Goal: Complete application form

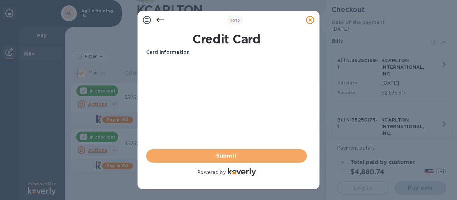
click at [247, 159] on span "Submit" at bounding box center [226, 156] width 150 height 8
click at [226, 155] on span "Submit" at bounding box center [226, 156] width 150 height 8
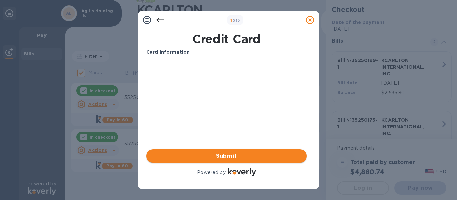
click at [226, 154] on span "Submit" at bounding box center [226, 156] width 150 height 8
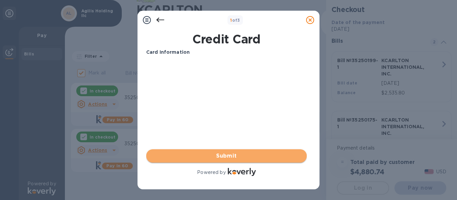
click at [226, 154] on span "Submit" at bounding box center [226, 156] width 150 height 8
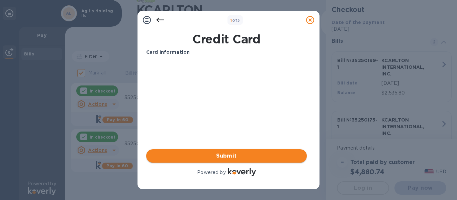
click at [226, 154] on span "Submit" at bounding box center [226, 156] width 150 height 8
click at [227, 154] on span "Submit" at bounding box center [226, 156] width 150 height 8
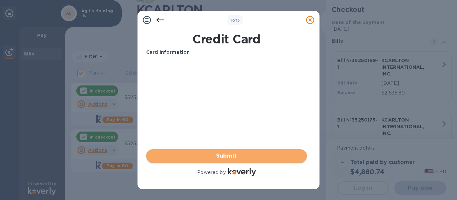
click at [227, 153] on span "Submit" at bounding box center [226, 156] width 150 height 8
